Goal: Task Accomplishment & Management: Use online tool/utility

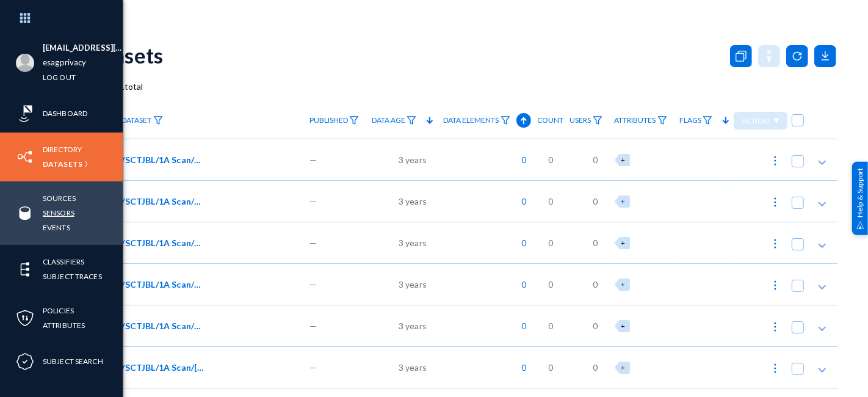
click at [57, 212] on link "Sensors" at bounding box center [59, 213] width 32 height 14
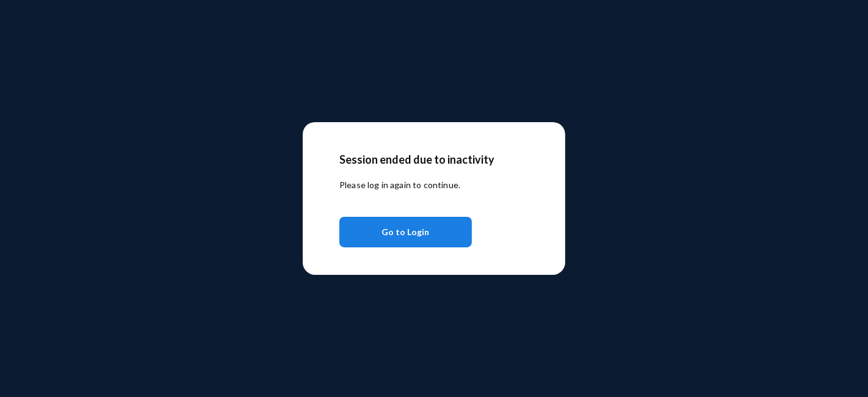
click at [413, 232] on span "Go to Login" at bounding box center [406, 232] width 48 height 22
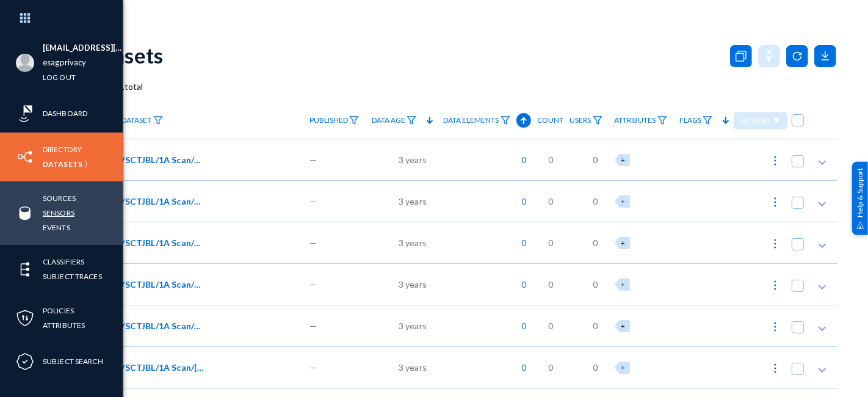
click at [61, 214] on link "Sensors" at bounding box center [59, 213] width 32 height 14
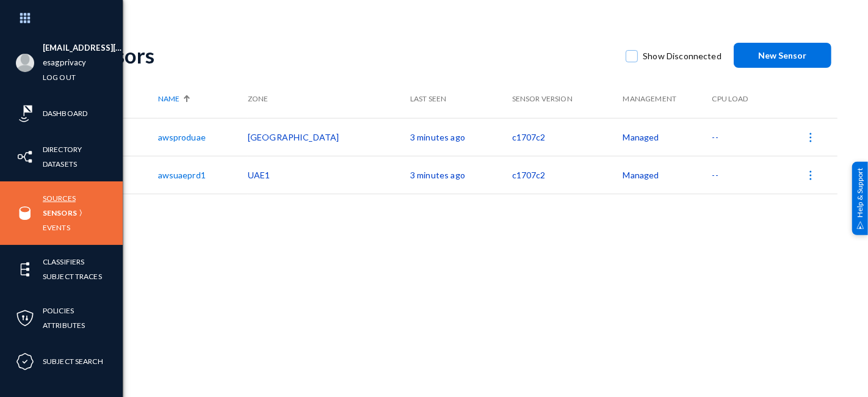
click at [66, 203] on link "Sources" at bounding box center [59, 198] width 33 height 14
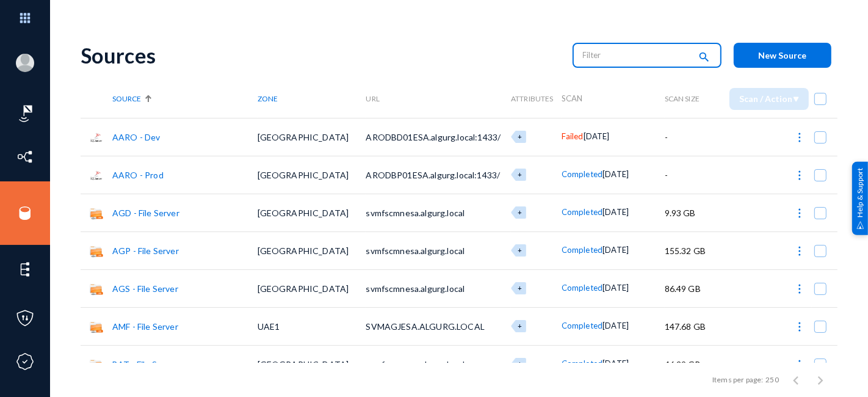
click at [593, 57] on input "text" at bounding box center [636, 55] width 107 height 18
type input "one"
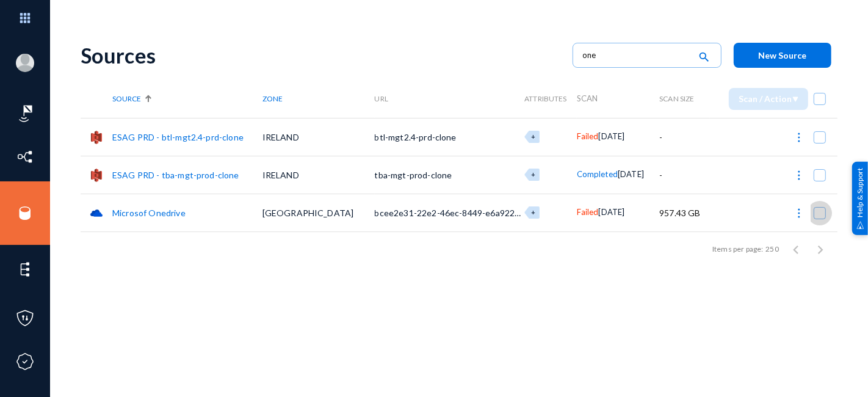
click at [815, 214] on span at bounding box center [820, 213] width 12 height 12
click at [819, 219] on input "checkbox" at bounding box center [819, 219] width 1 height 1
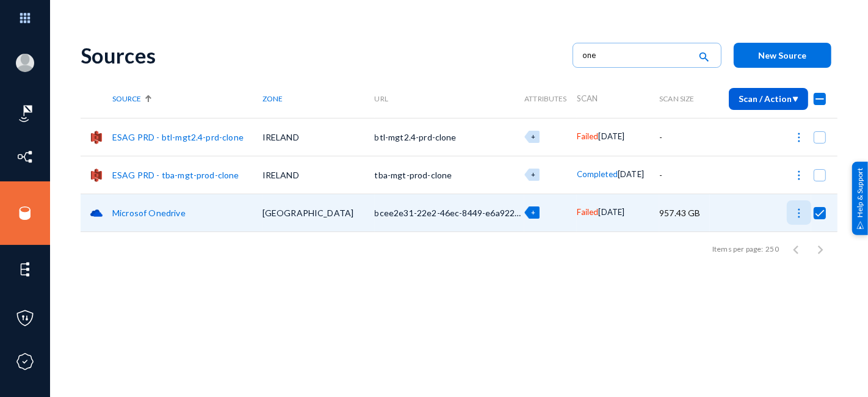
click at [796, 216] on img at bounding box center [799, 213] width 12 height 12
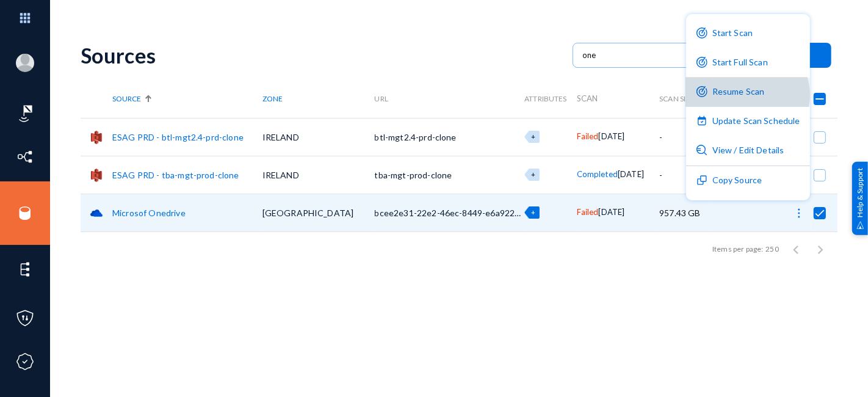
click at [745, 95] on button "Resume Scan" at bounding box center [748, 92] width 124 height 29
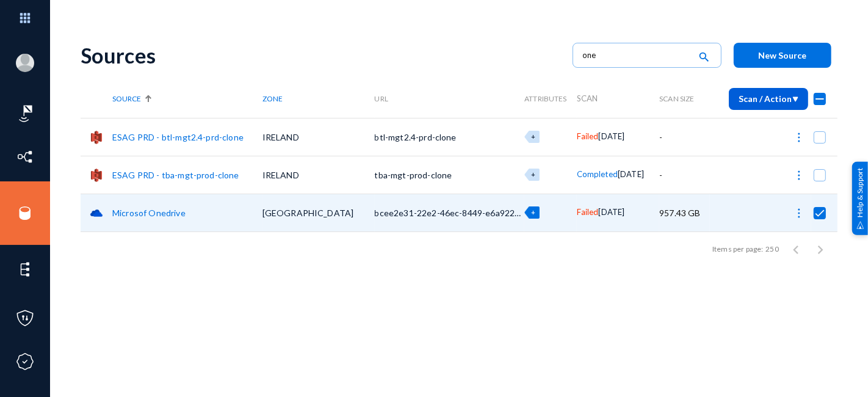
checkbox input "false"
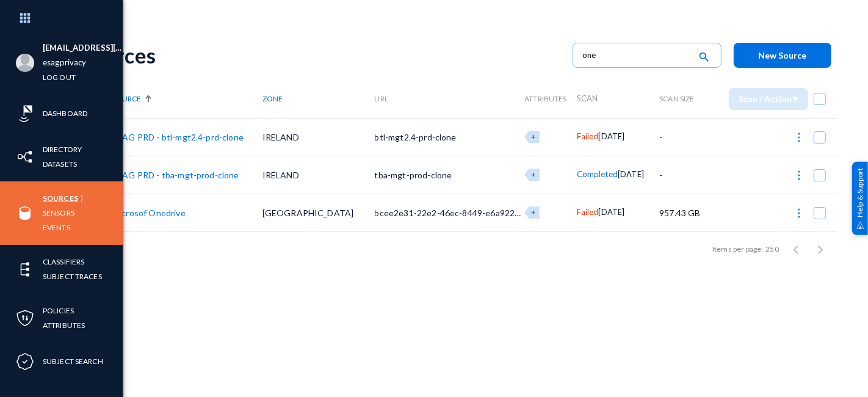
click at [69, 198] on link "Sources" at bounding box center [60, 198] width 35 height 14
click at [64, 208] on link "Sensors" at bounding box center [59, 213] width 32 height 14
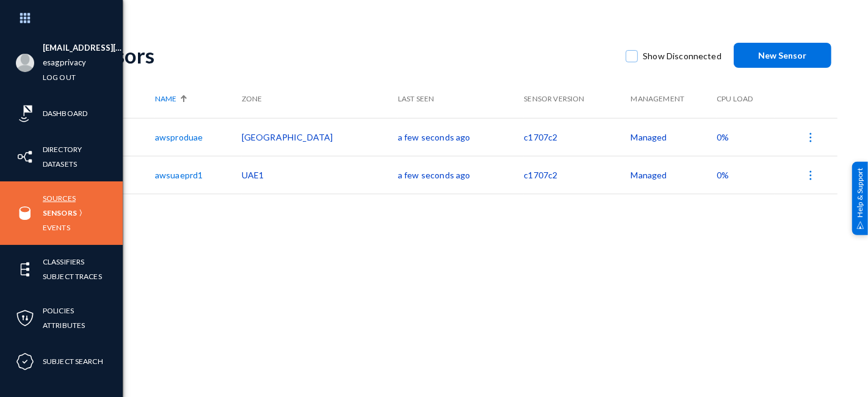
click at [59, 201] on link "Sources" at bounding box center [59, 198] width 33 height 14
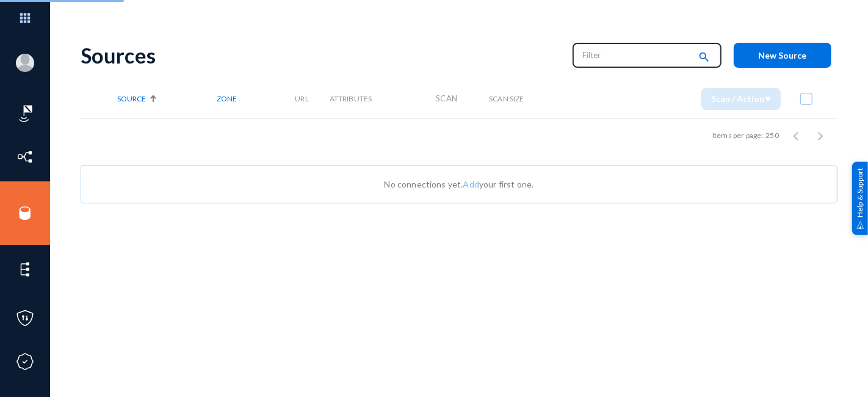
click at [625, 55] on input "text" at bounding box center [636, 55] width 107 height 18
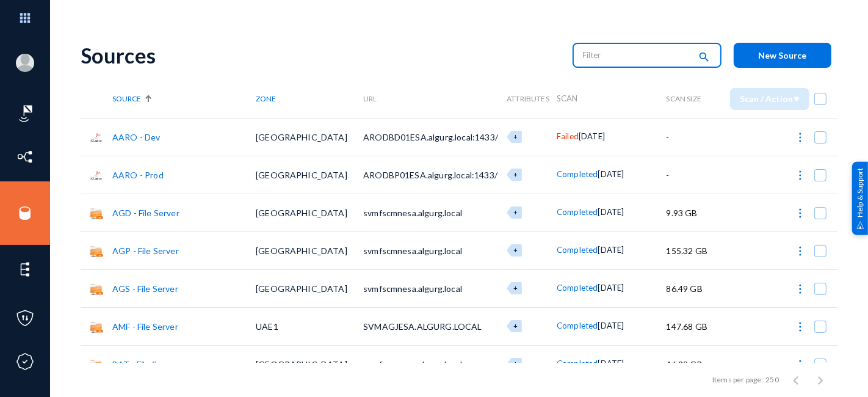
click at [625, 55] on input "text" at bounding box center [636, 55] width 107 height 18
type input "one"
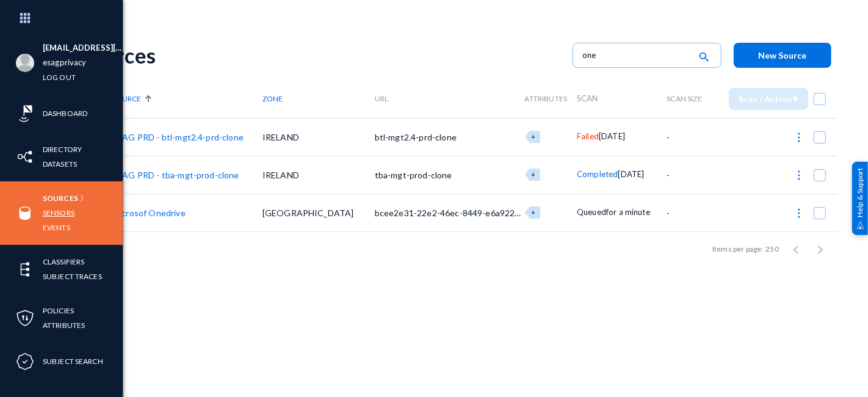
click at [66, 211] on link "Sensors" at bounding box center [59, 213] width 32 height 14
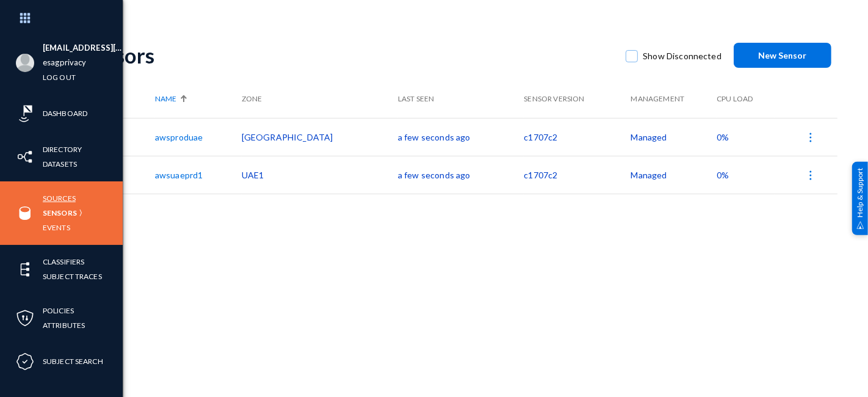
click at [62, 194] on link "Sources" at bounding box center [59, 198] width 33 height 14
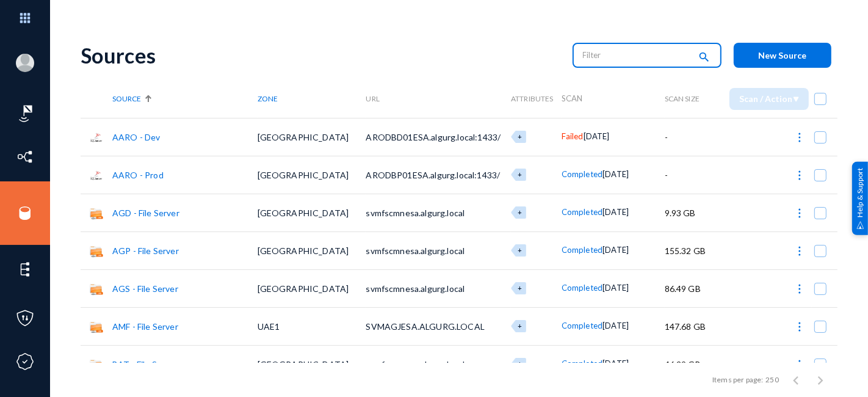
click at [628, 55] on input "text" at bounding box center [636, 55] width 107 height 18
type input "one"
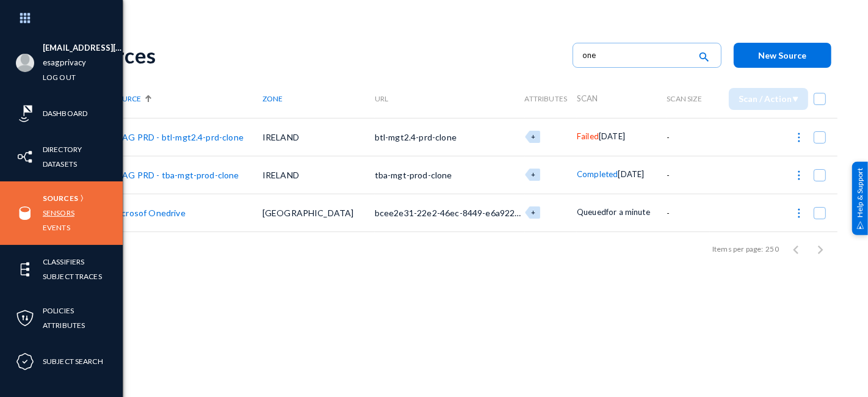
click at [54, 212] on link "Sensors" at bounding box center [59, 213] width 32 height 14
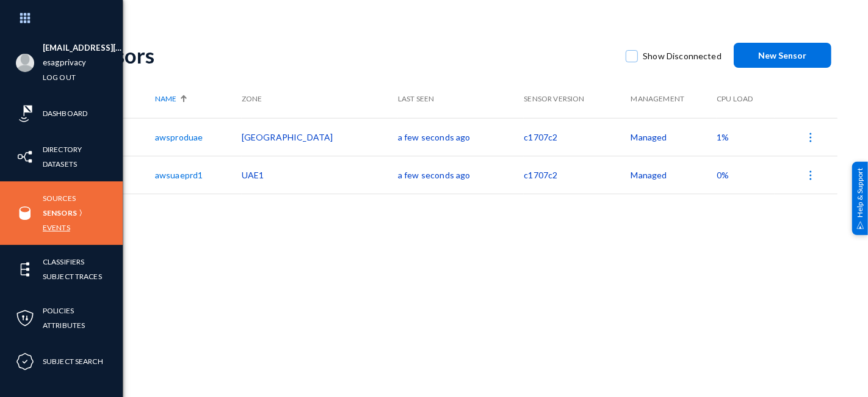
click at [60, 225] on link "Events" at bounding box center [56, 227] width 27 height 14
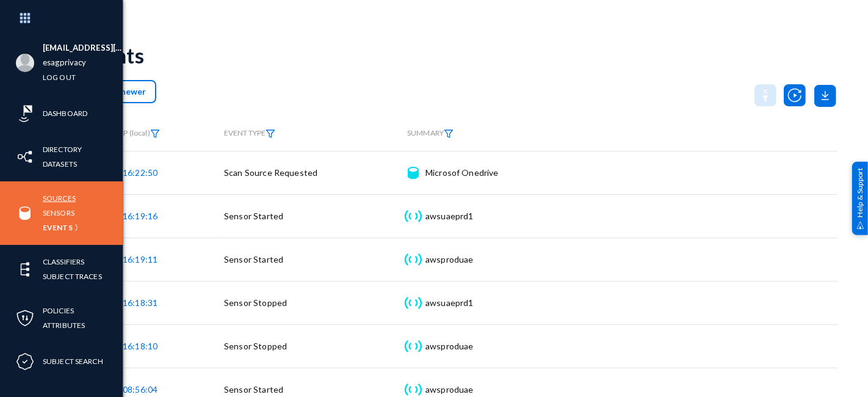
click at [67, 202] on link "Sources" at bounding box center [59, 198] width 33 height 14
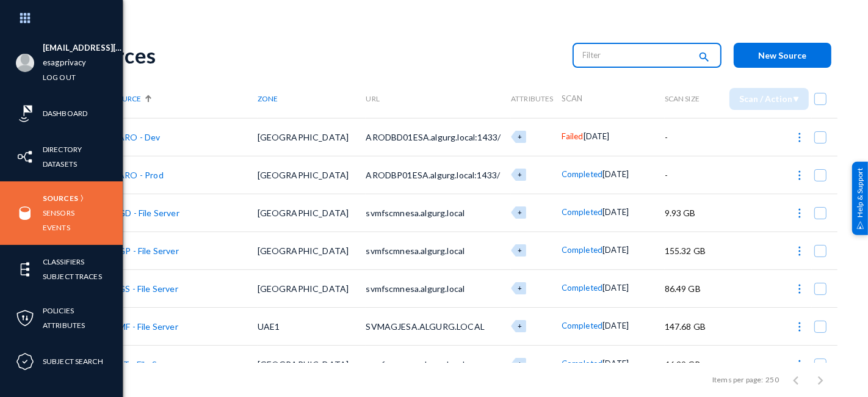
click at [630, 56] on input "text" at bounding box center [636, 55] width 107 height 18
type input "one"
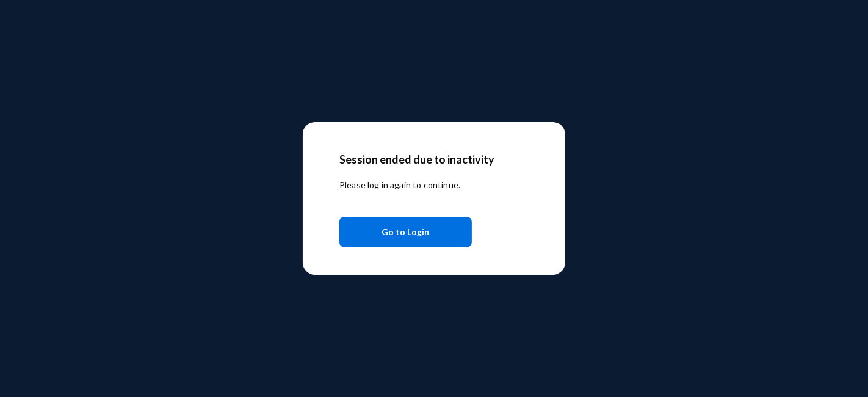
click at [391, 234] on span "Go to Login" at bounding box center [406, 232] width 48 height 22
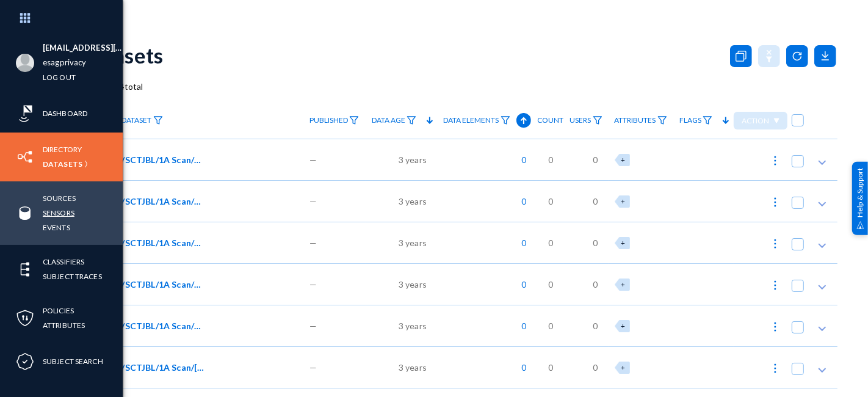
click at [64, 209] on link "Sensors" at bounding box center [59, 213] width 32 height 14
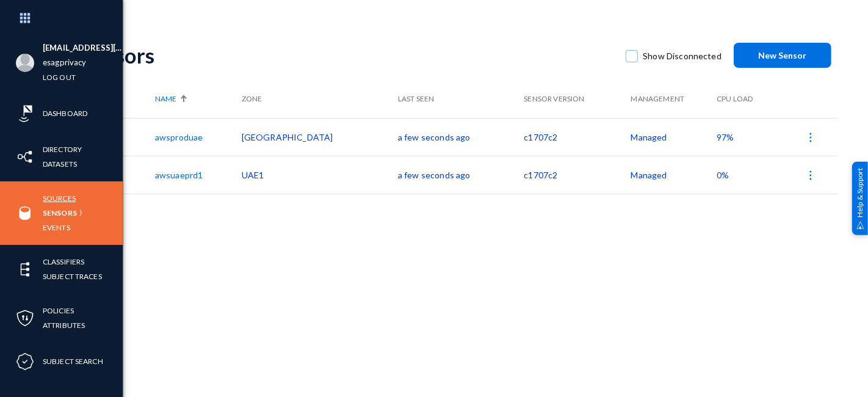
click at [60, 199] on link "Sources" at bounding box center [59, 198] width 33 height 14
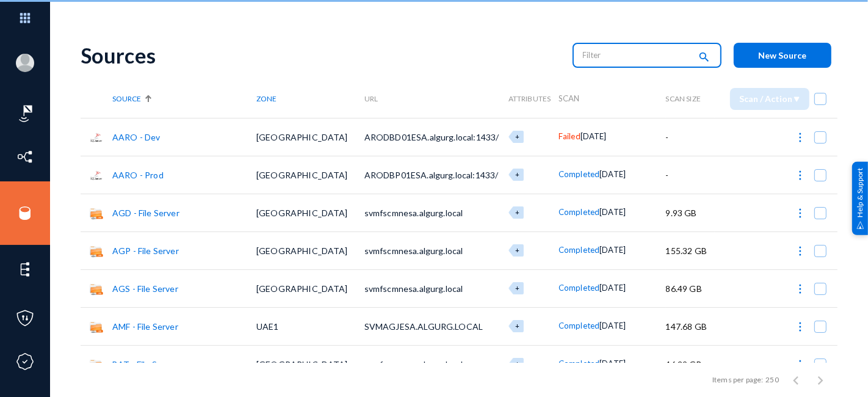
click at [621, 59] on input "text" at bounding box center [636, 55] width 107 height 18
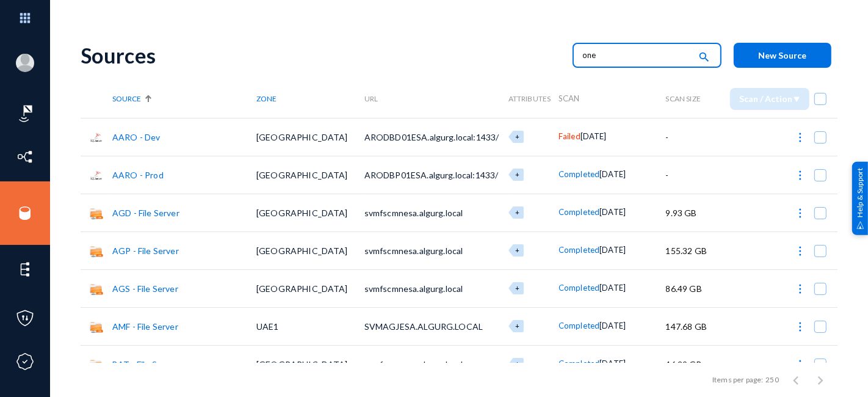
type input "one"
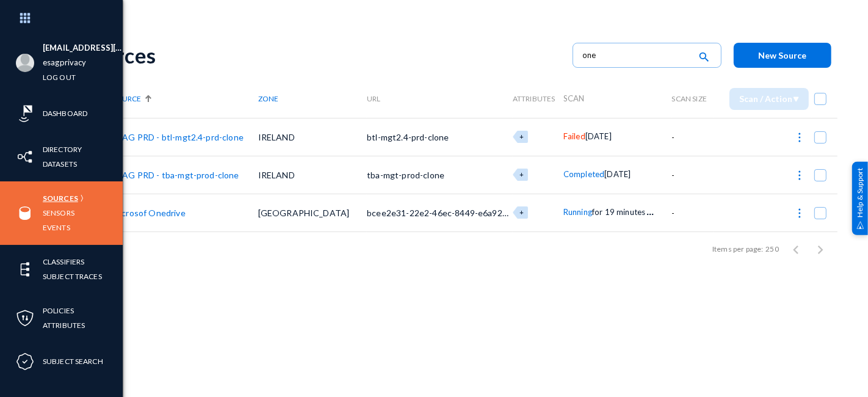
click at [68, 198] on link "Sources" at bounding box center [60, 198] width 35 height 14
click at [64, 212] on link "Sensors" at bounding box center [59, 213] width 32 height 14
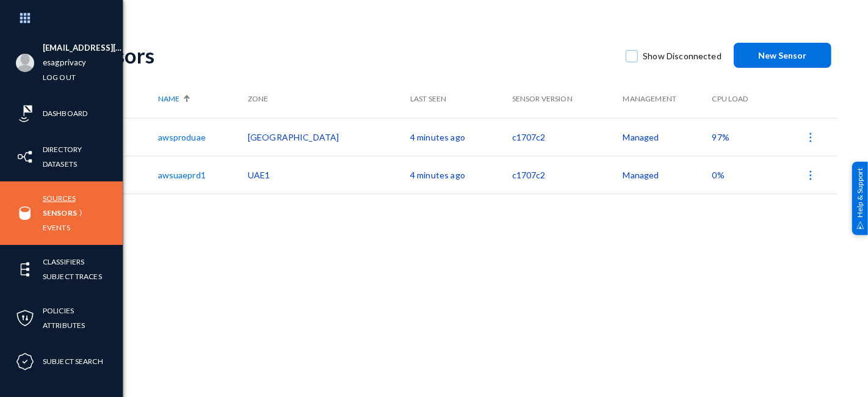
click at [65, 203] on link "Sources" at bounding box center [59, 198] width 33 height 14
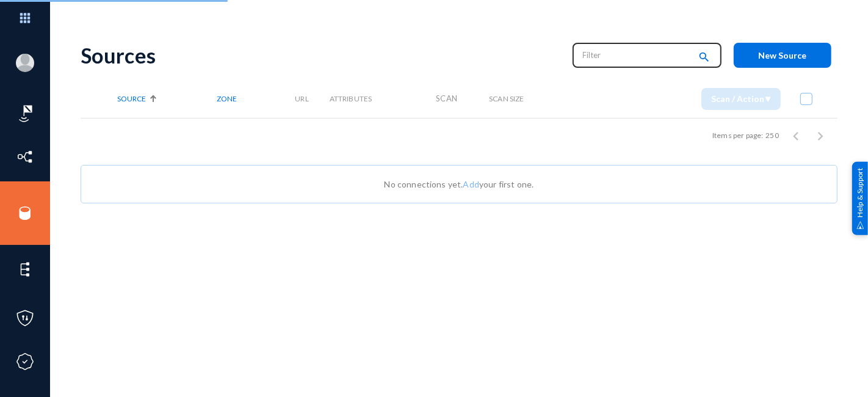
click at [611, 60] on input "text" at bounding box center [636, 55] width 107 height 18
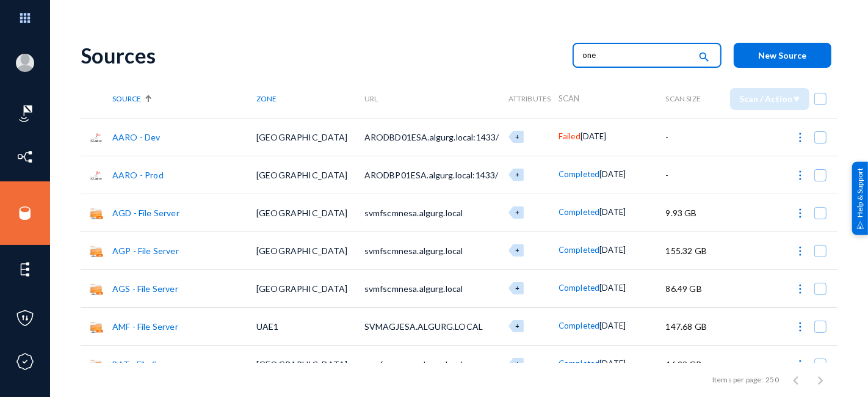
type input "one"
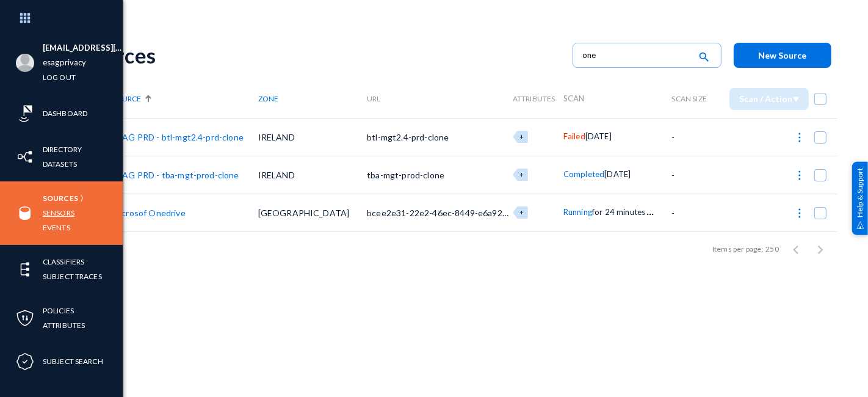
click at [64, 212] on link "Sensors" at bounding box center [59, 213] width 32 height 14
